Goal: Information Seeking & Learning: Learn about a topic

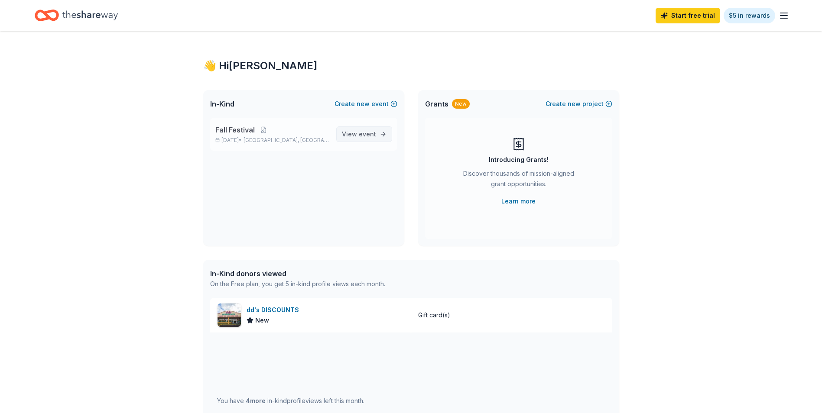
click at [355, 130] on span "View event" at bounding box center [359, 134] width 34 height 10
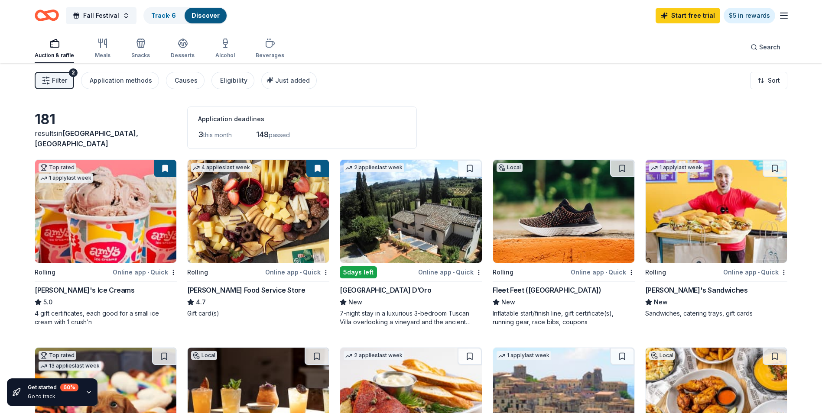
click at [789, 14] on div "Fall Festival Track · 6 Discover Start free trial $5 in rewards" at bounding box center [411, 15] width 822 height 31
click at [783, 16] on icon "button" at bounding box center [784, 15] width 10 height 10
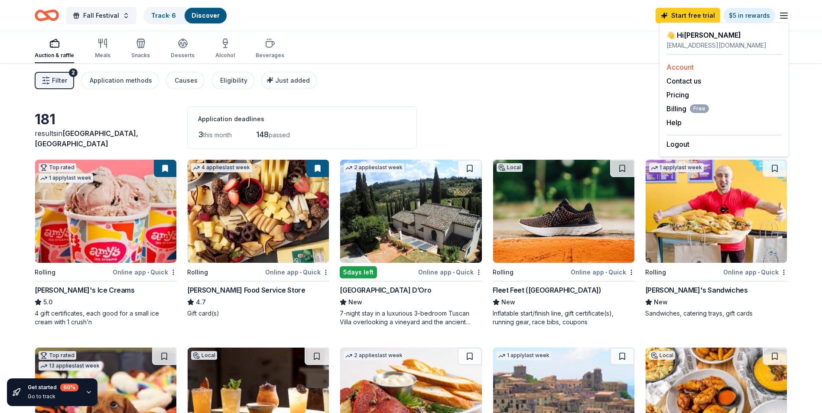
click at [702, 66] on div "Account" at bounding box center [723, 67] width 115 height 10
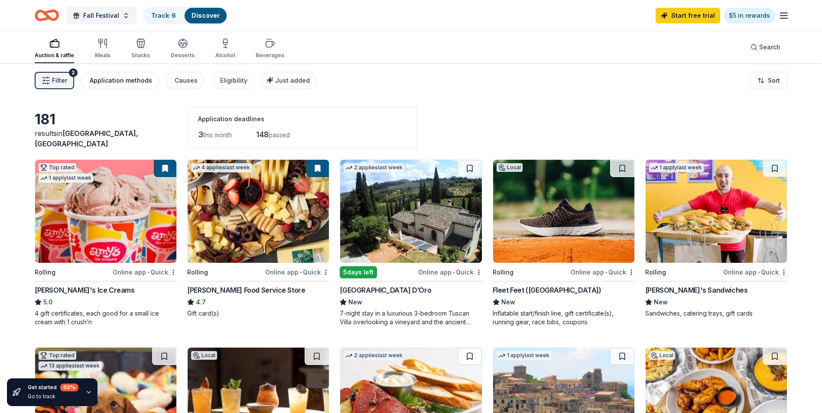
click at [117, 77] on div "Application methods" at bounding box center [121, 80] width 62 height 10
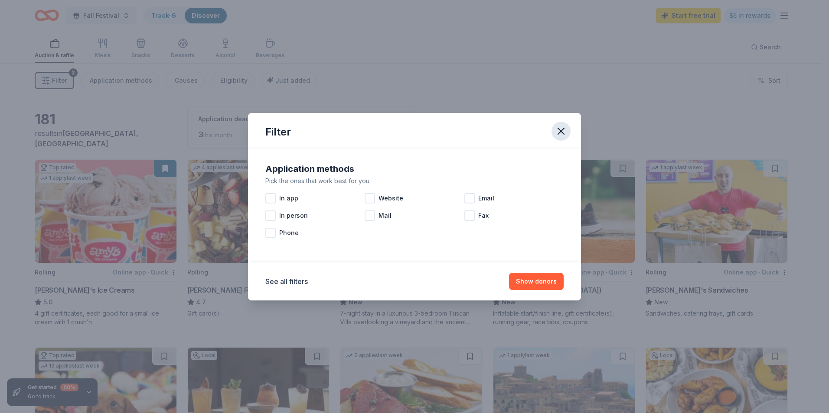
click at [564, 130] on icon "button" at bounding box center [561, 131] width 12 height 12
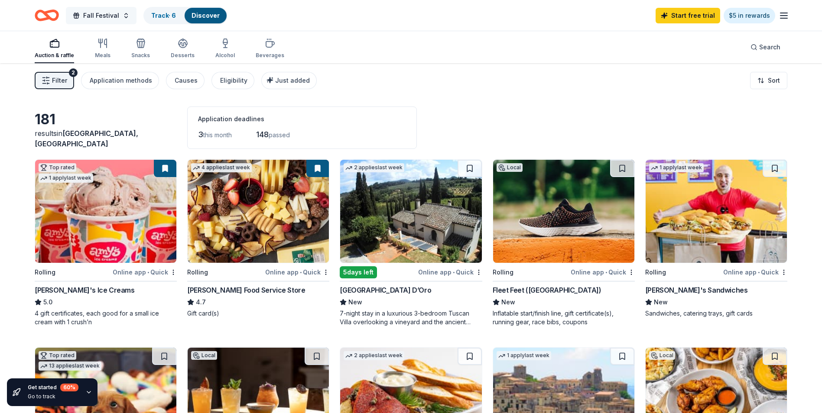
click at [127, 19] on button "Fall Festival" at bounding box center [101, 15] width 71 height 17
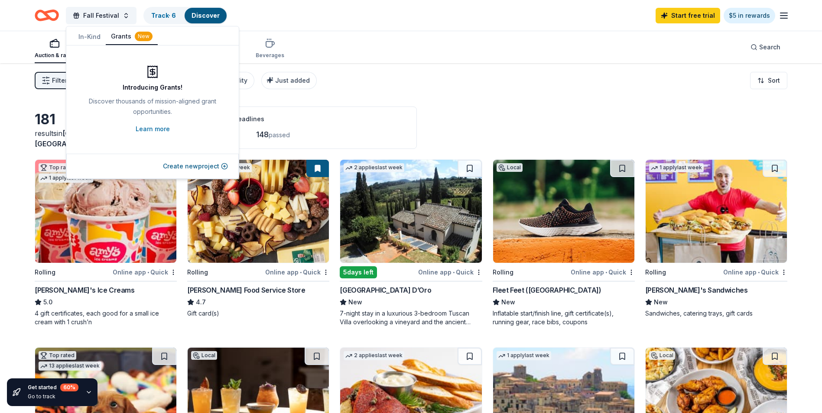
click at [136, 40] on div "New" at bounding box center [144, 37] width 18 height 10
click at [151, 127] on link "Learn more" at bounding box center [153, 129] width 34 height 10
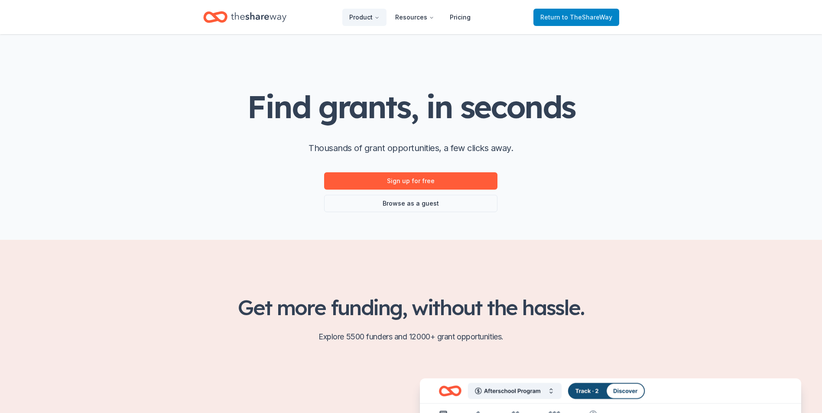
click at [589, 23] on link "Return to TheShareWay" at bounding box center [576, 17] width 86 height 17
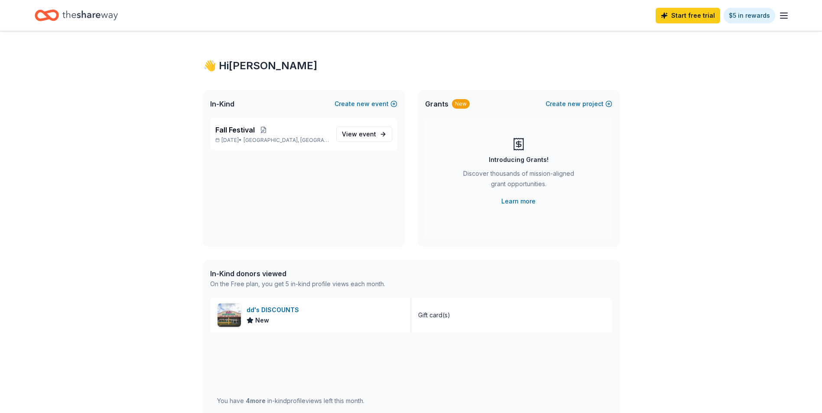
click at [785, 17] on icon "button" at bounding box center [784, 15] width 10 height 10
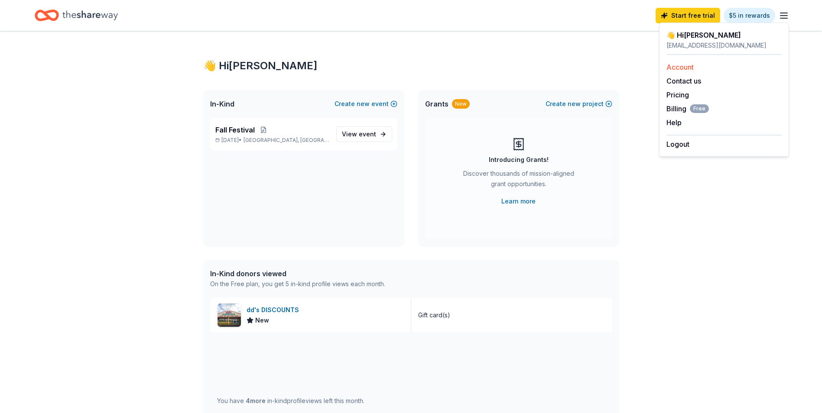
click at [702, 69] on div "Account" at bounding box center [723, 67] width 115 height 10
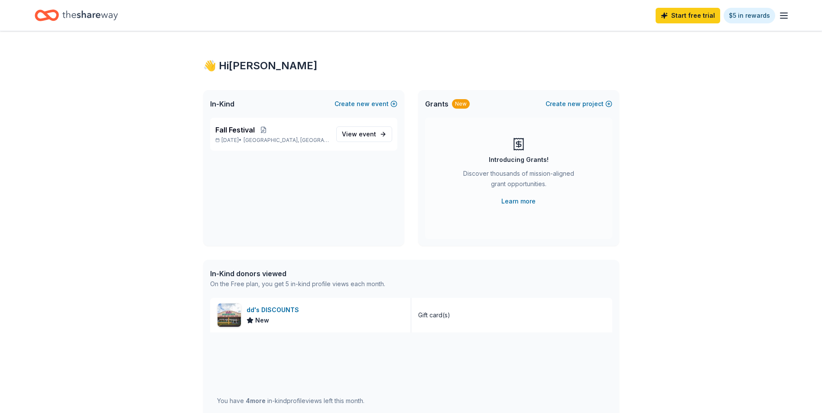
click at [782, 17] on icon "button" at bounding box center [784, 15] width 10 height 10
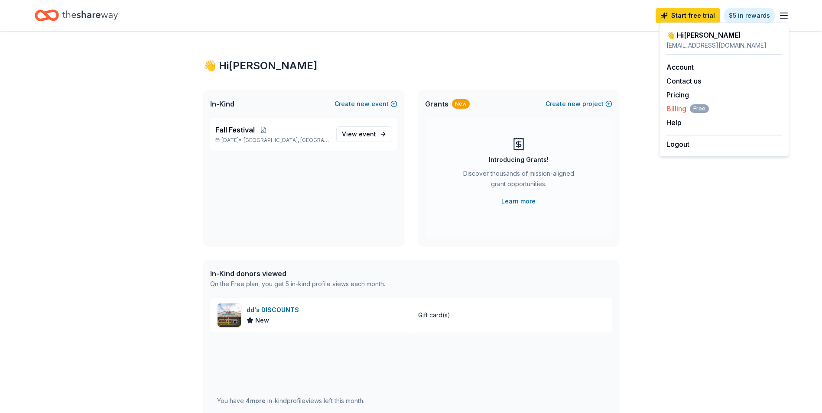
click at [685, 107] on span "Billing Free" at bounding box center [687, 109] width 42 height 10
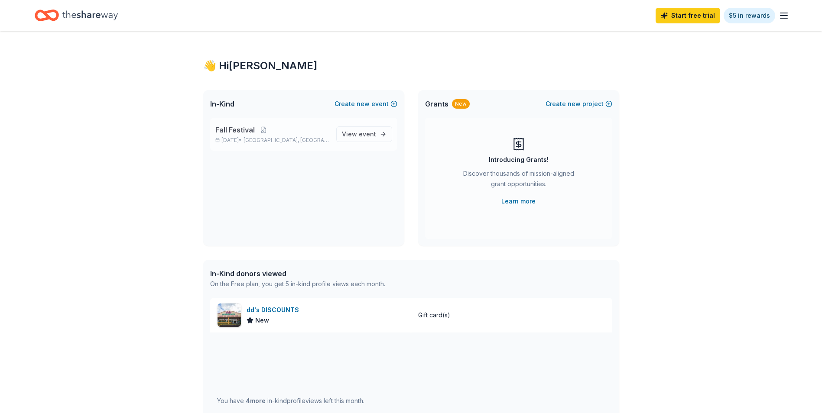
click at [280, 136] on div "Fall Festival [DATE] • [GEOGRAPHIC_DATA], [GEOGRAPHIC_DATA]" at bounding box center [272, 134] width 114 height 19
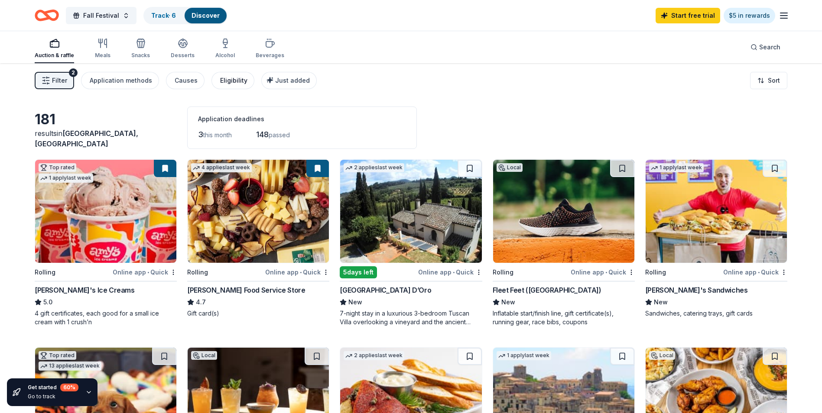
click at [235, 80] on div "Eligibility" at bounding box center [233, 80] width 27 height 10
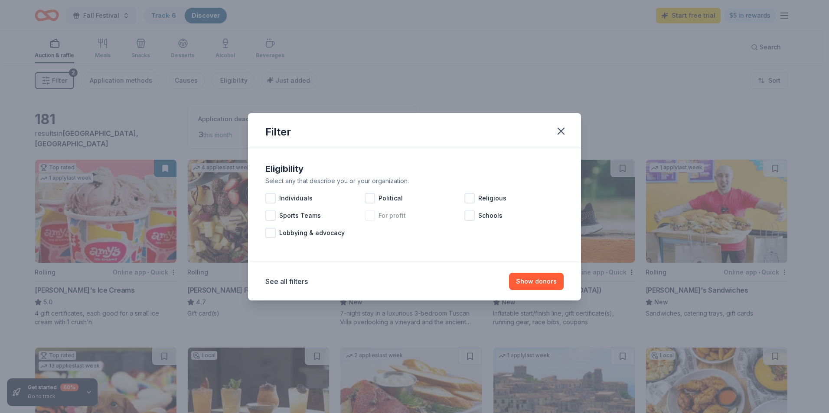
drag, startPoint x: 468, startPoint y: 217, endPoint x: 397, endPoint y: 219, distance: 71.5
click at [455, 219] on div "Individuals Political Religious Sports Teams For profit Schools Lobbying & advo…" at bounding box center [414, 216] width 298 height 52
click at [299, 198] on span "Individuals" at bounding box center [295, 198] width 33 height 10
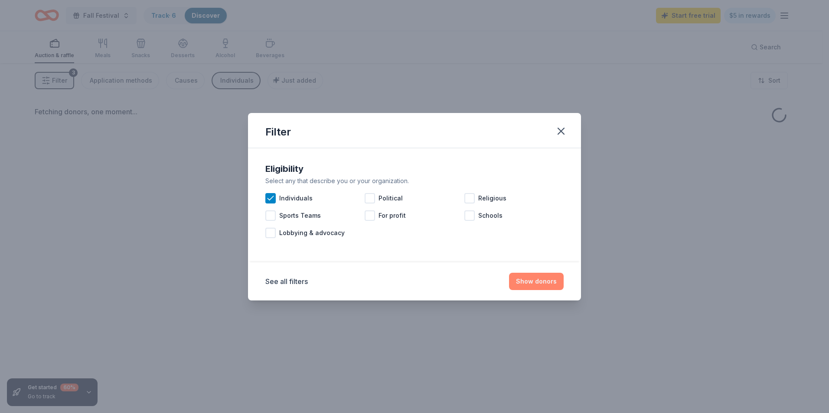
click at [536, 276] on button "Show donors" at bounding box center [536, 281] width 55 height 17
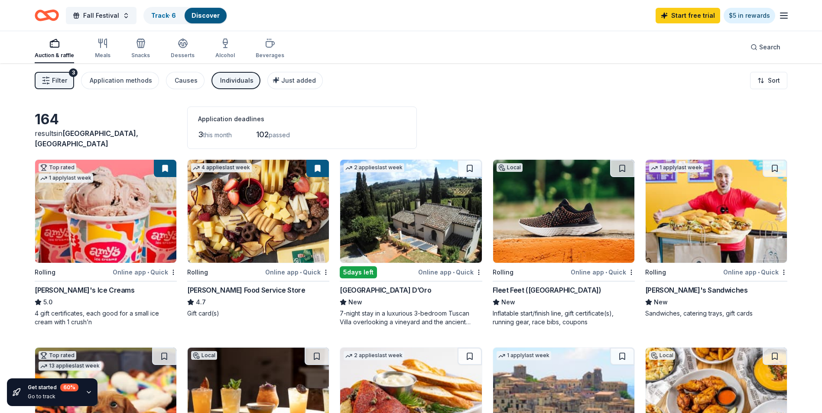
click at [45, 24] on icon "Home" at bounding box center [47, 15] width 24 height 20
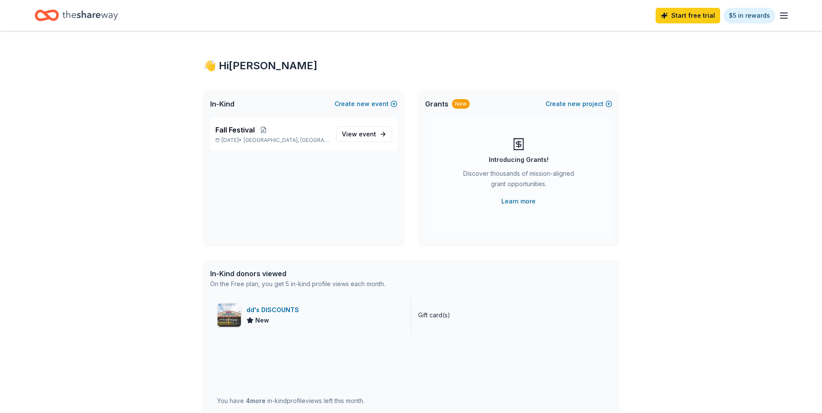
click at [294, 318] on div "New" at bounding box center [275, 320] width 56 height 10
